Goal: Find specific page/section: Find specific page/section

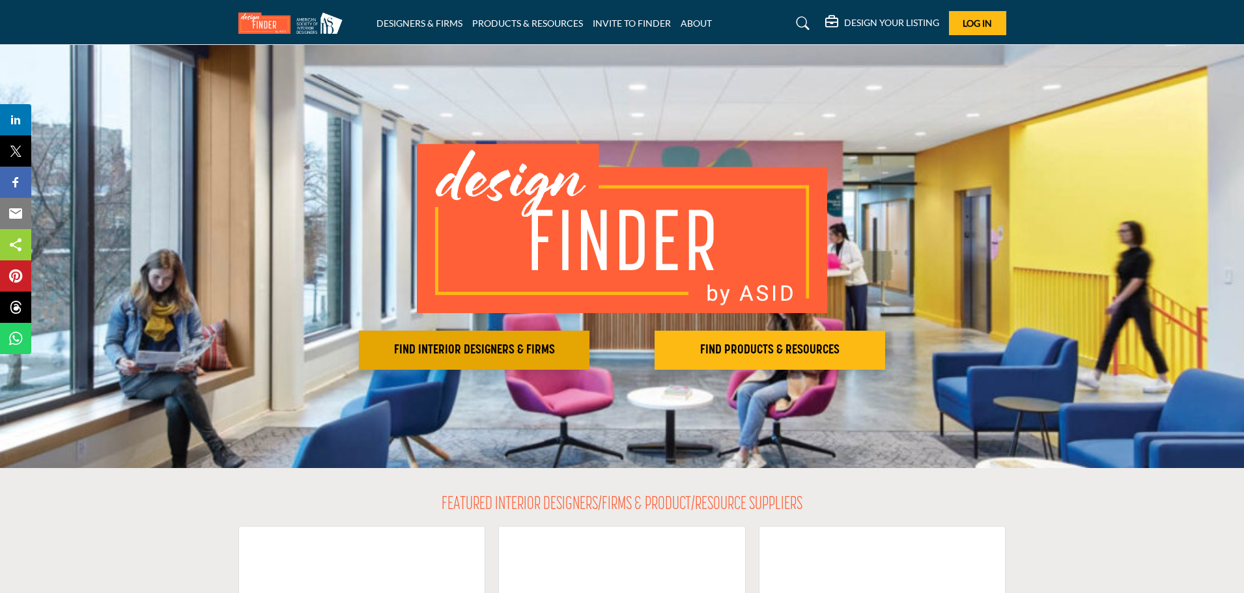
click at [475, 355] on h2 "FIND INTERIOR DESIGNERS & FIRMS" at bounding box center [474, 351] width 223 height 16
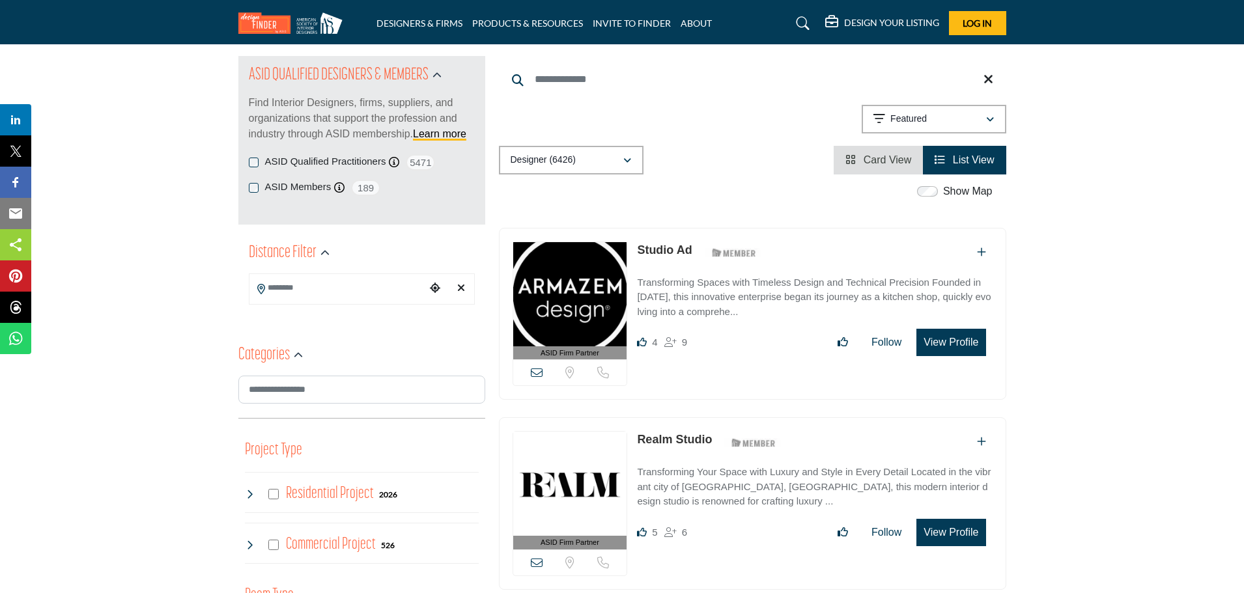
scroll to position [195, 0]
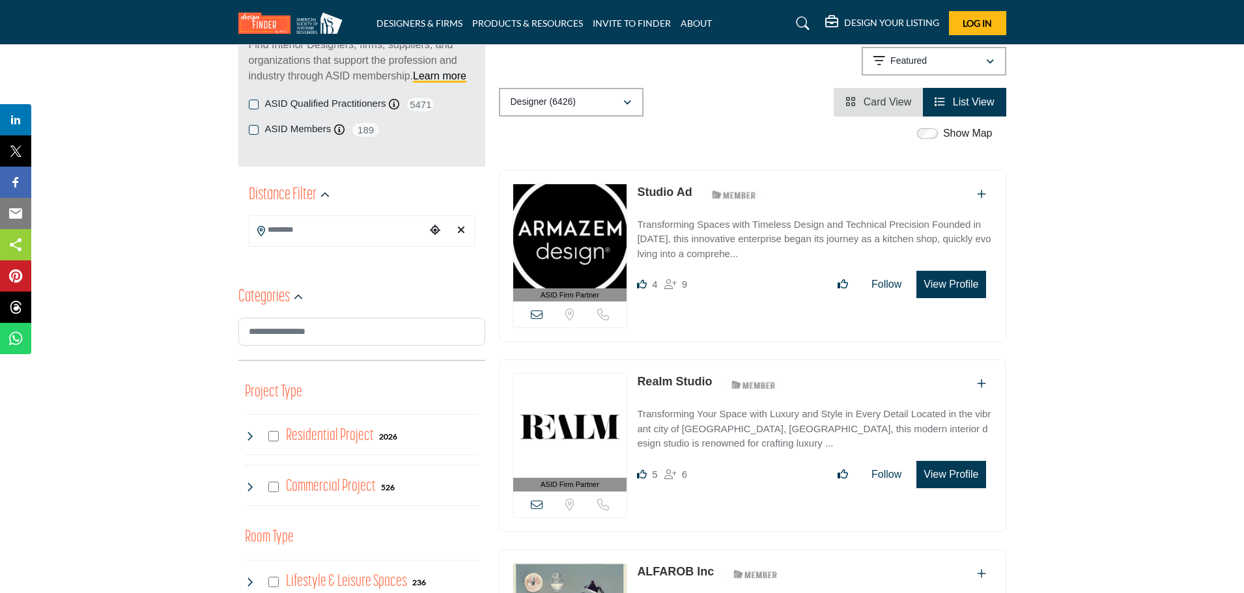
click at [937, 286] on button "View Profile" at bounding box center [951, 284] width 69 height 27
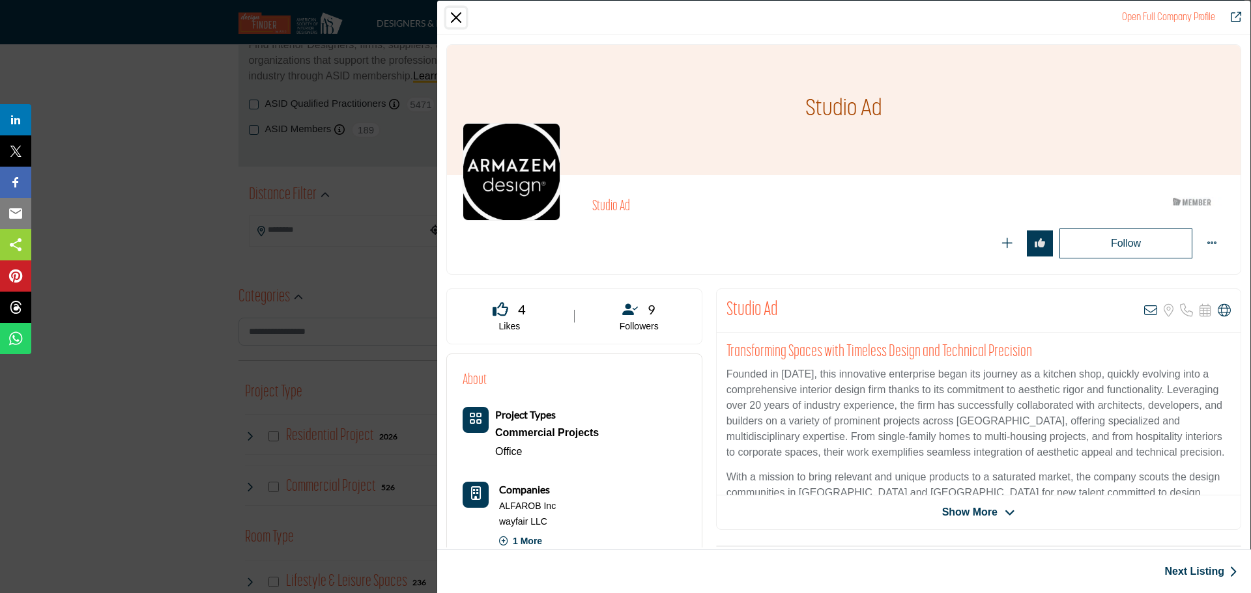
click at [450, 15] on button "Close" at bounding box center [456, 18] width 20 height 20
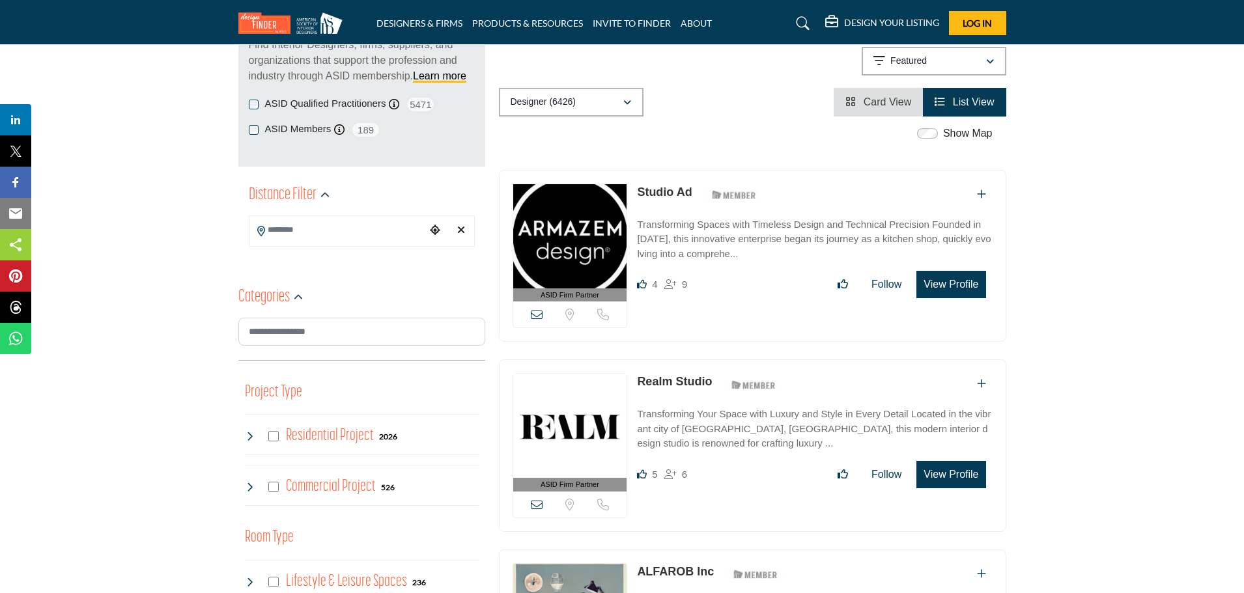
click at [560, 418] on img at bounding box center [570, 426] width 114 height 104
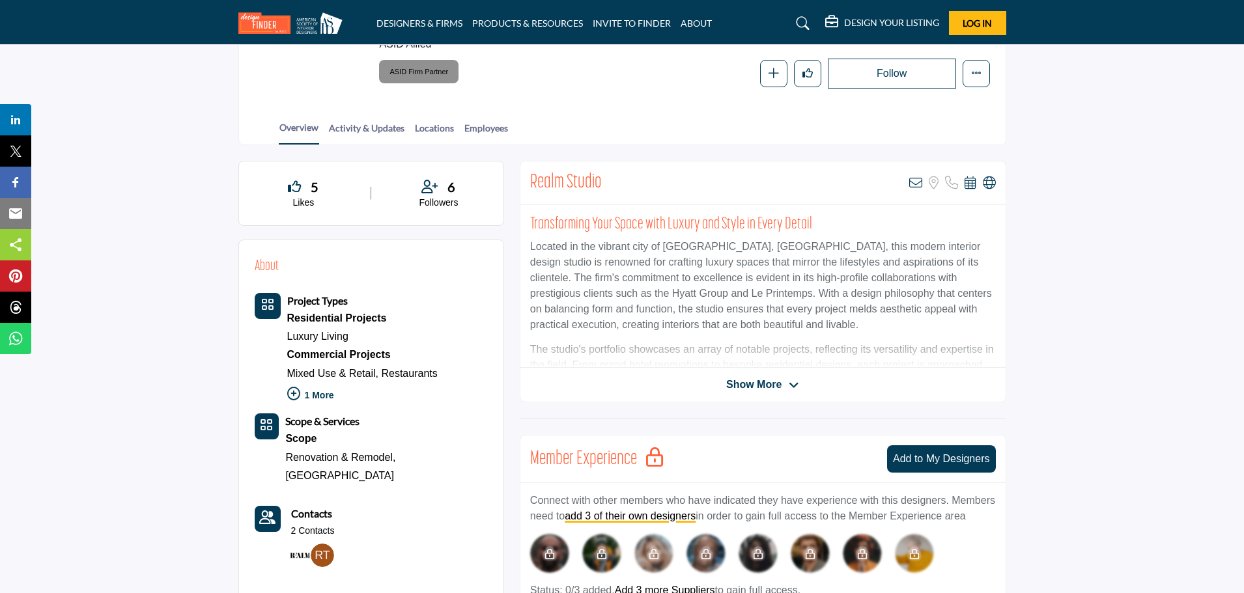
scroll to position [195, 0]
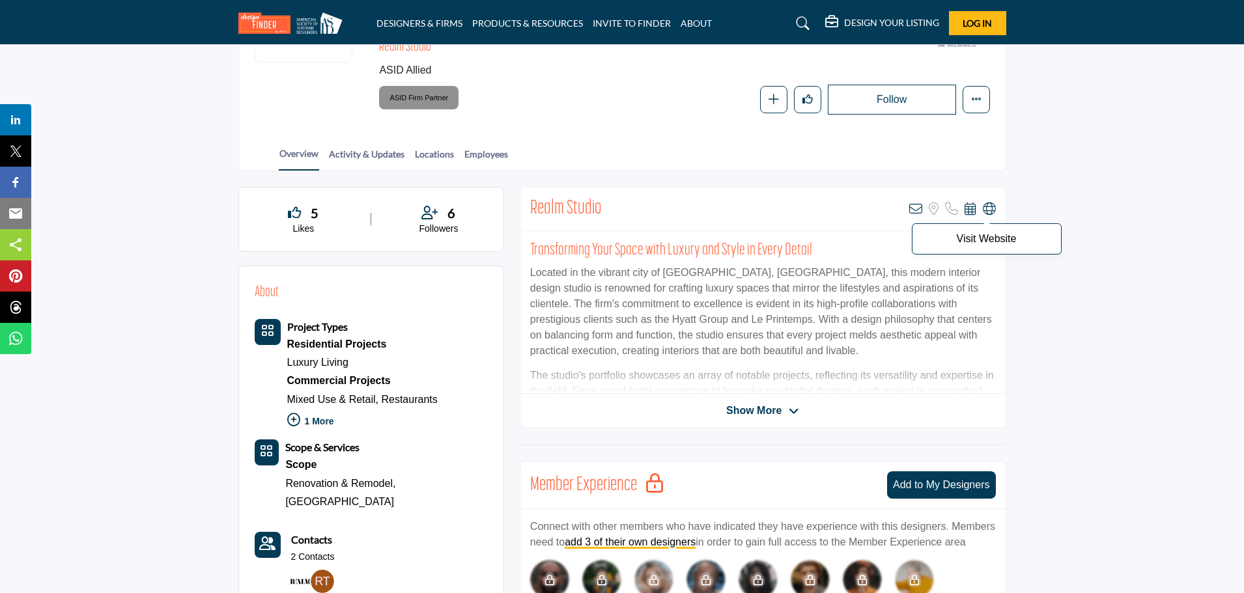
click at [990, 207] on icon at bounding box center [989, 209] width 13 height 13
